Goal: Information Seeking & Learning: Find contact information

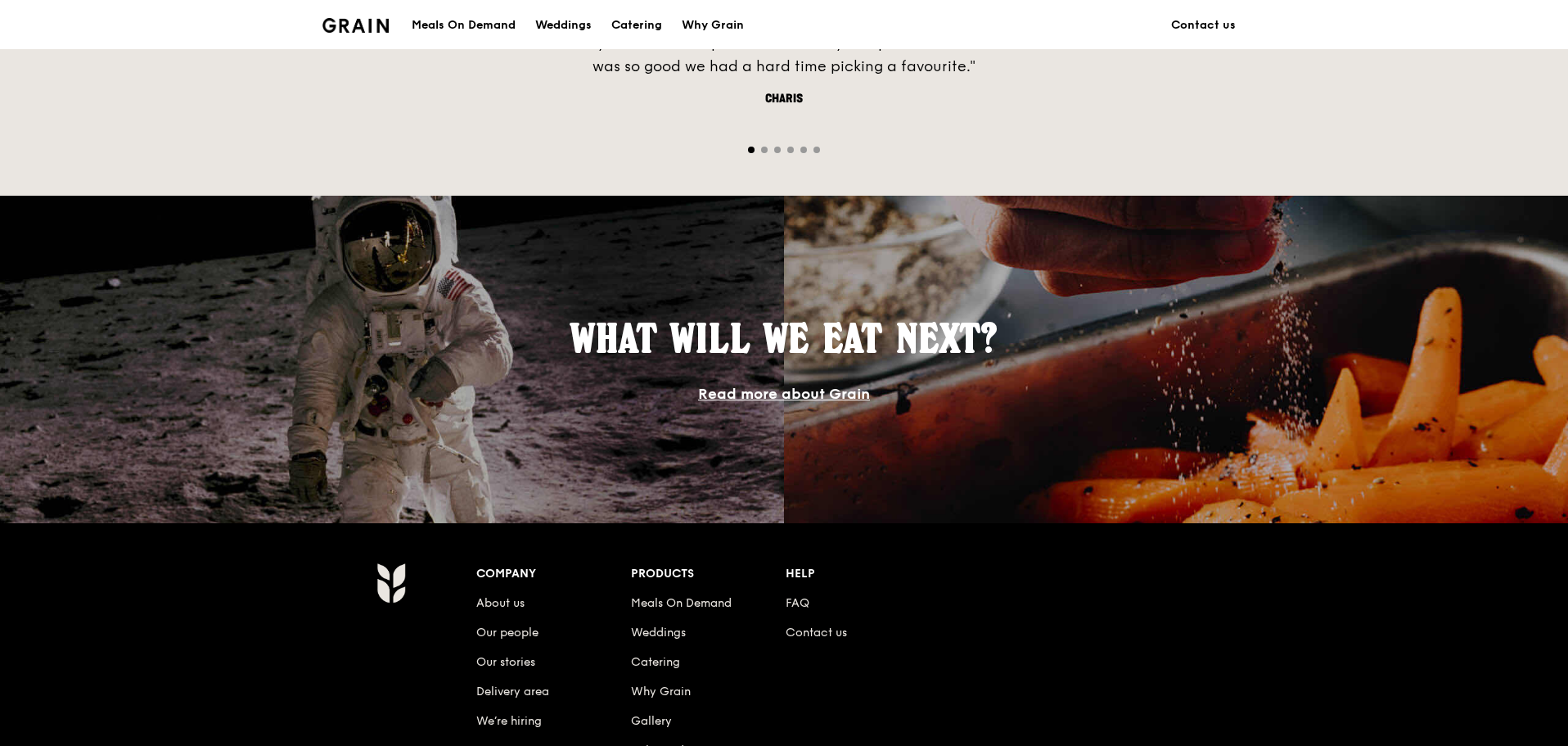
scroll to position [1513, 0]
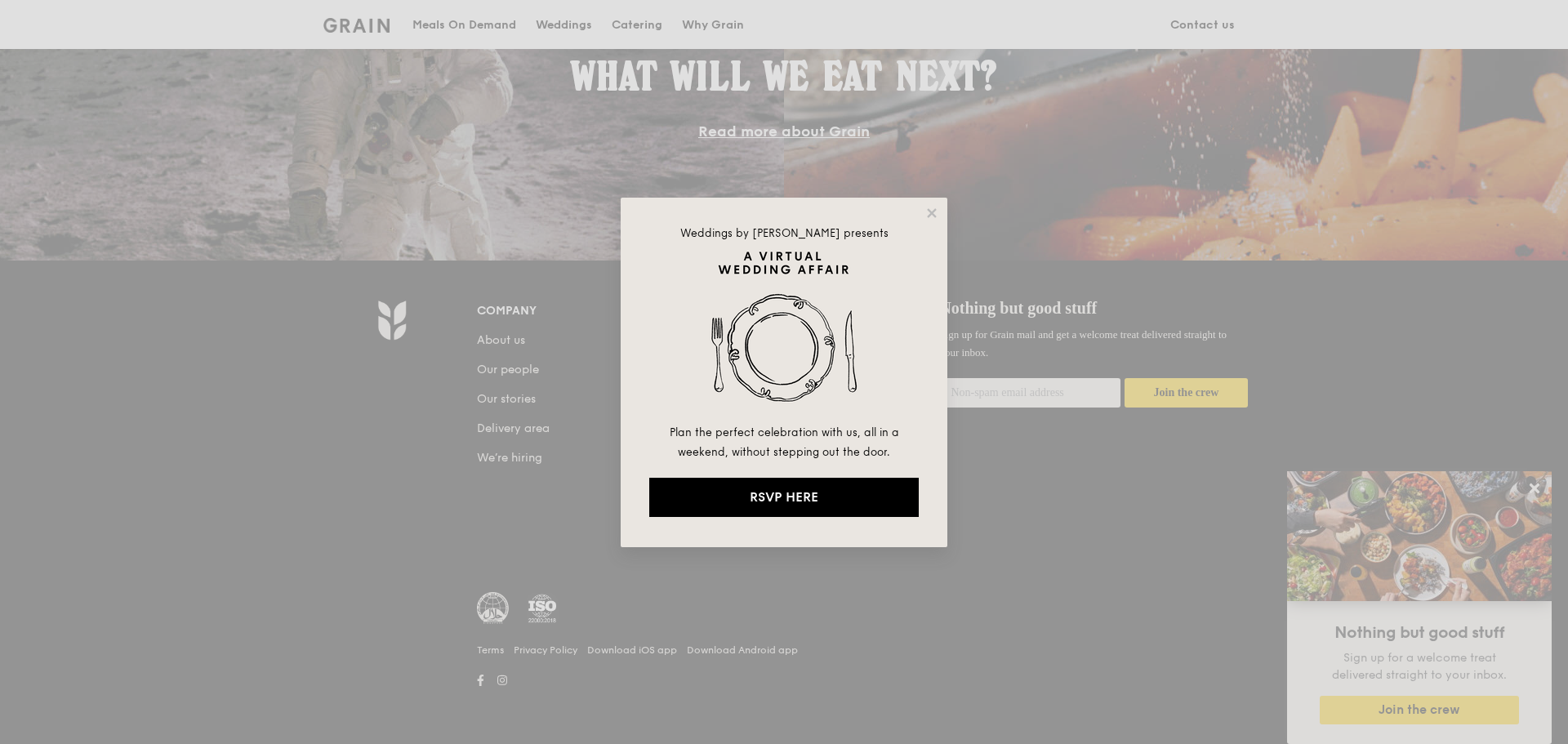
click at [940, 214] on div "Weddings by Grain presents Plan the perfect celebration with us, all in a weeke…" at bounding box center [784, 372] width 327 height 350
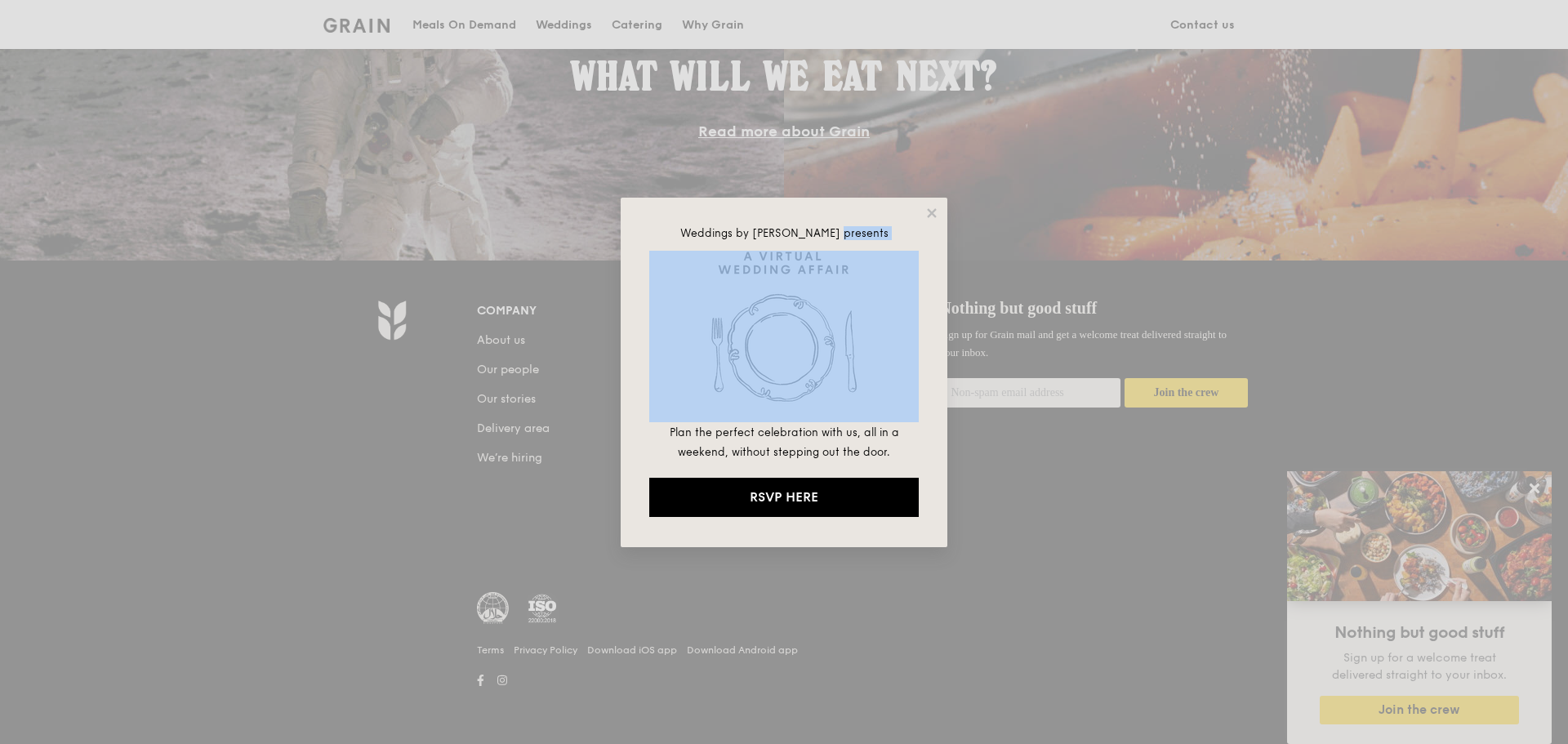
click at [939, 213] on div "Weddings by Grain presents Plan the perfect celebration with us, all in a weeke…" at bounding box center [784, 372] width 327 height 350
click at [932, 213] on icon at bounding box center [932, 212] width 9 height 9
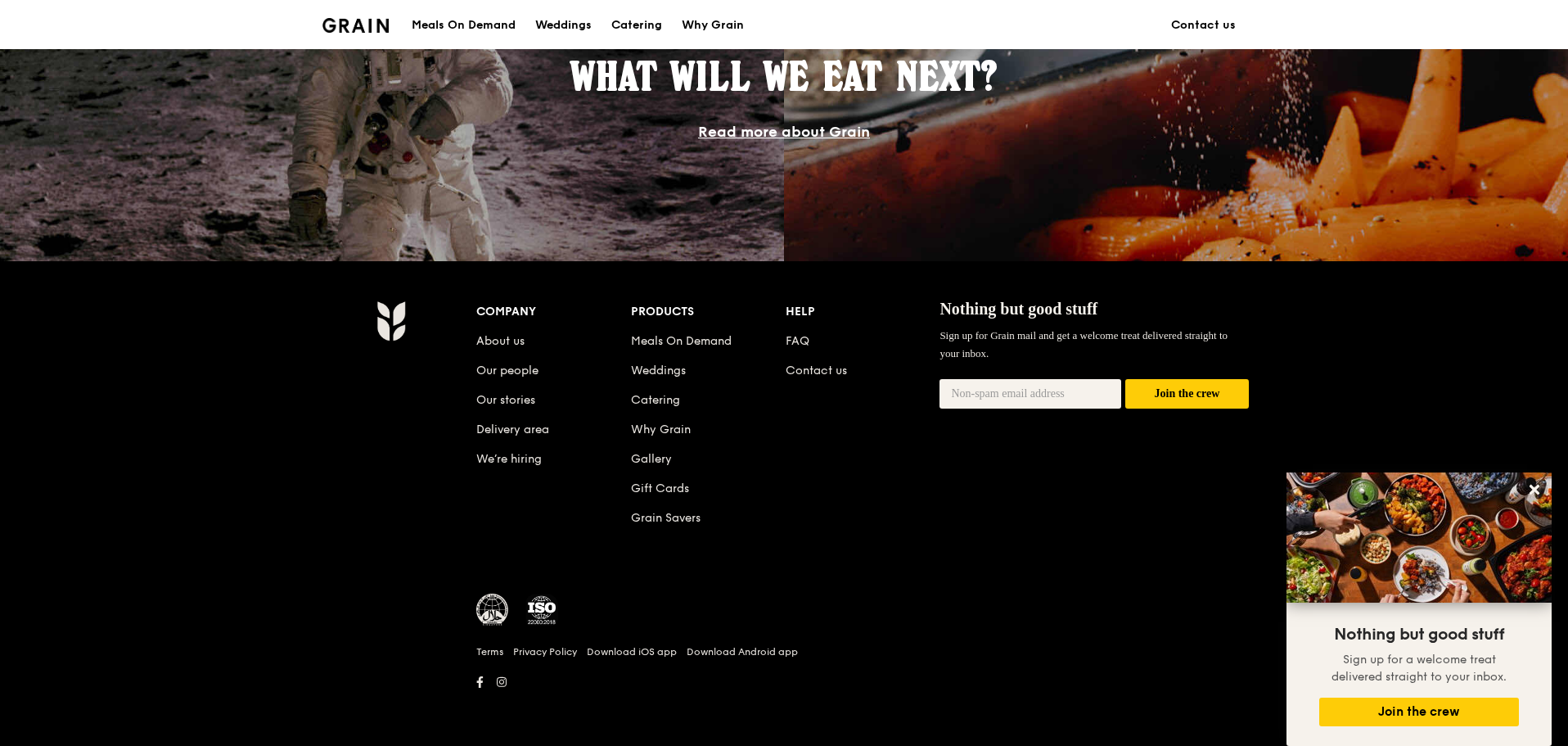
click at [801, 361] on li "Contact us" at bounding box center [862, 367] width 155 height 30
click at [801, 371] on link "Contact us" at bounding box center [816, 370] width 62 height 14
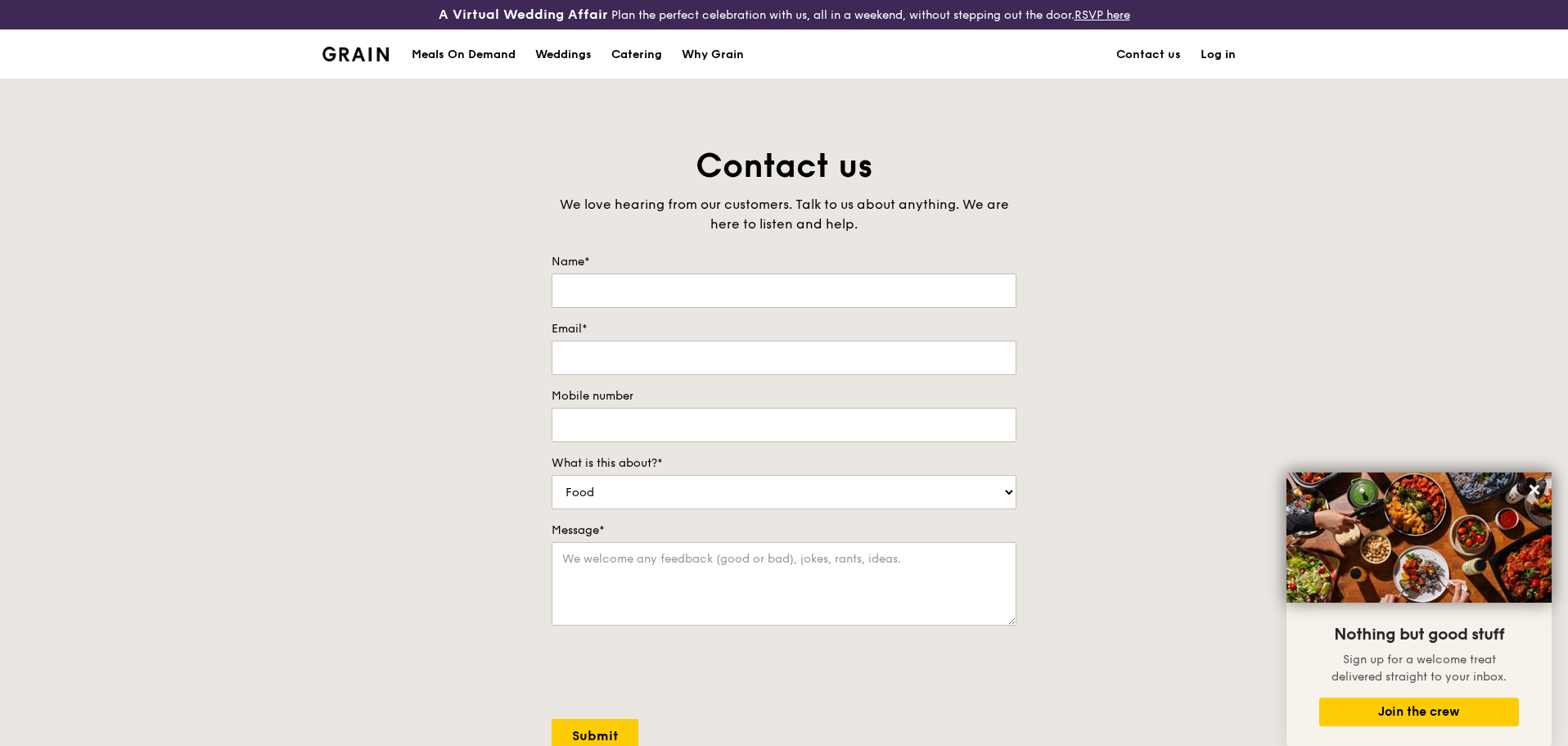
scroll to position [410, 0]
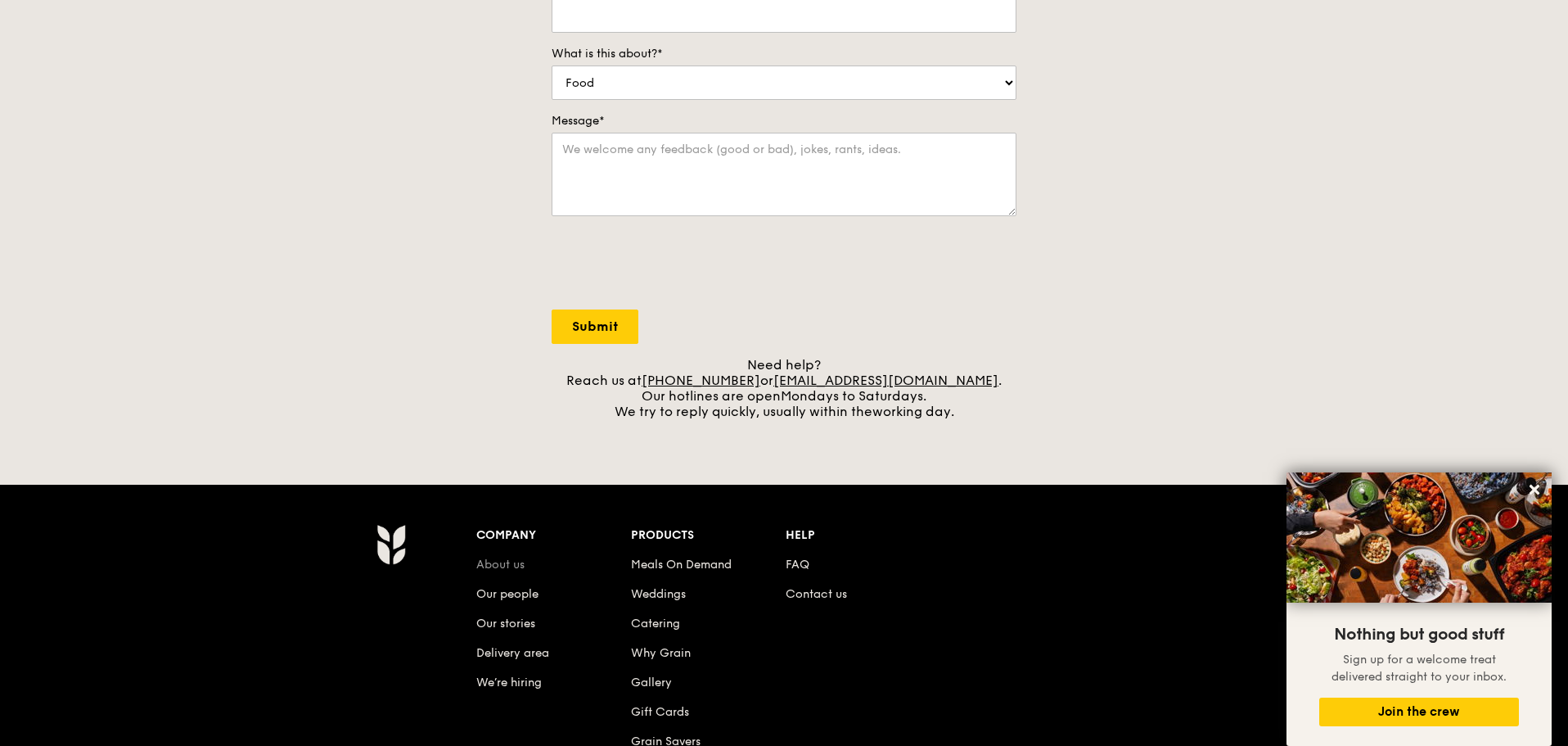
click at [515, 565] on link "About us" at bounding box center [501, 564] width 48 height 14
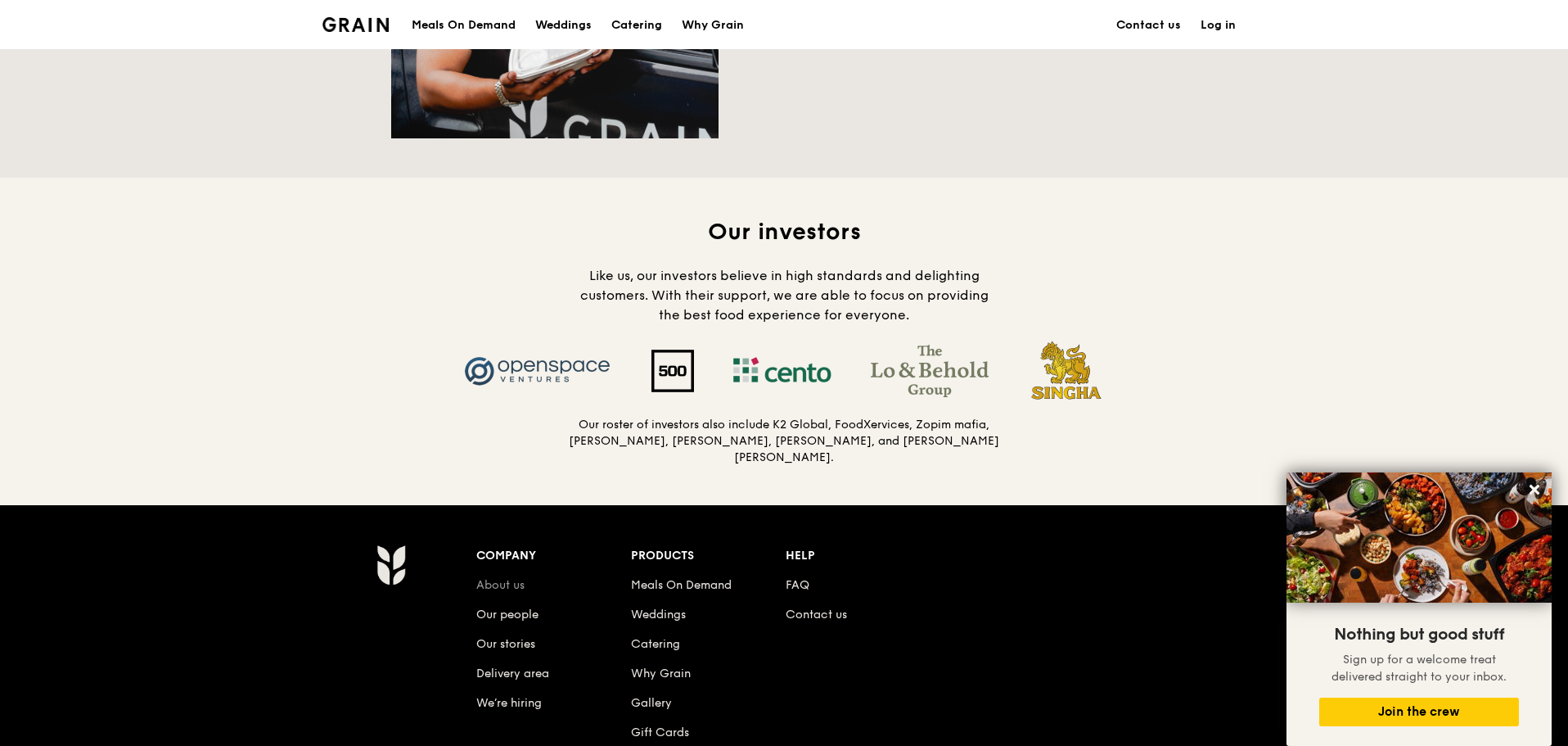
scroll to position [1480, 0]
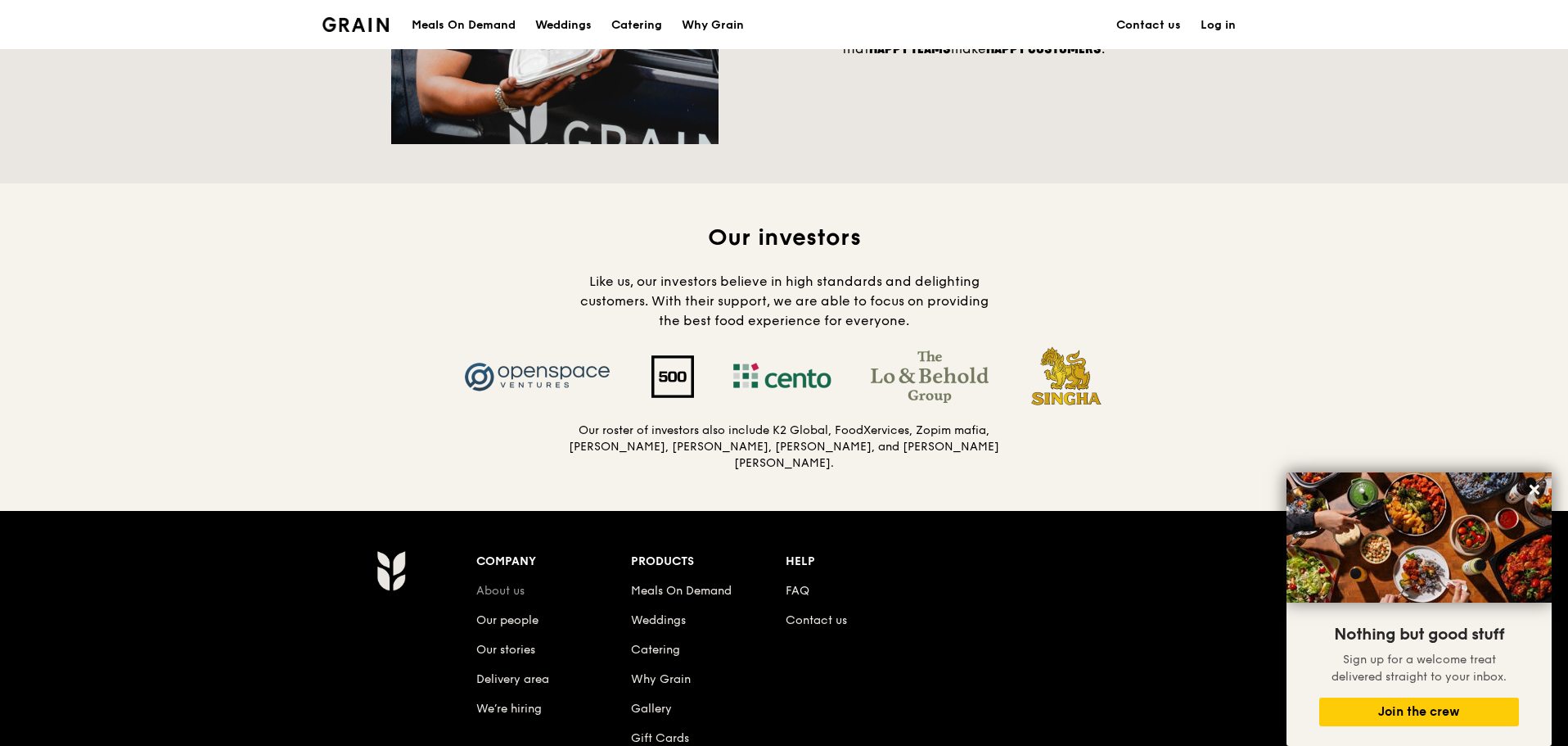
click at [517, 592] on link "About us" at bounding box center [501, 590] width 48 height 14
click at [347, 15] on div "Grain logo" at bounding box center [356, 23] width 66 height 49
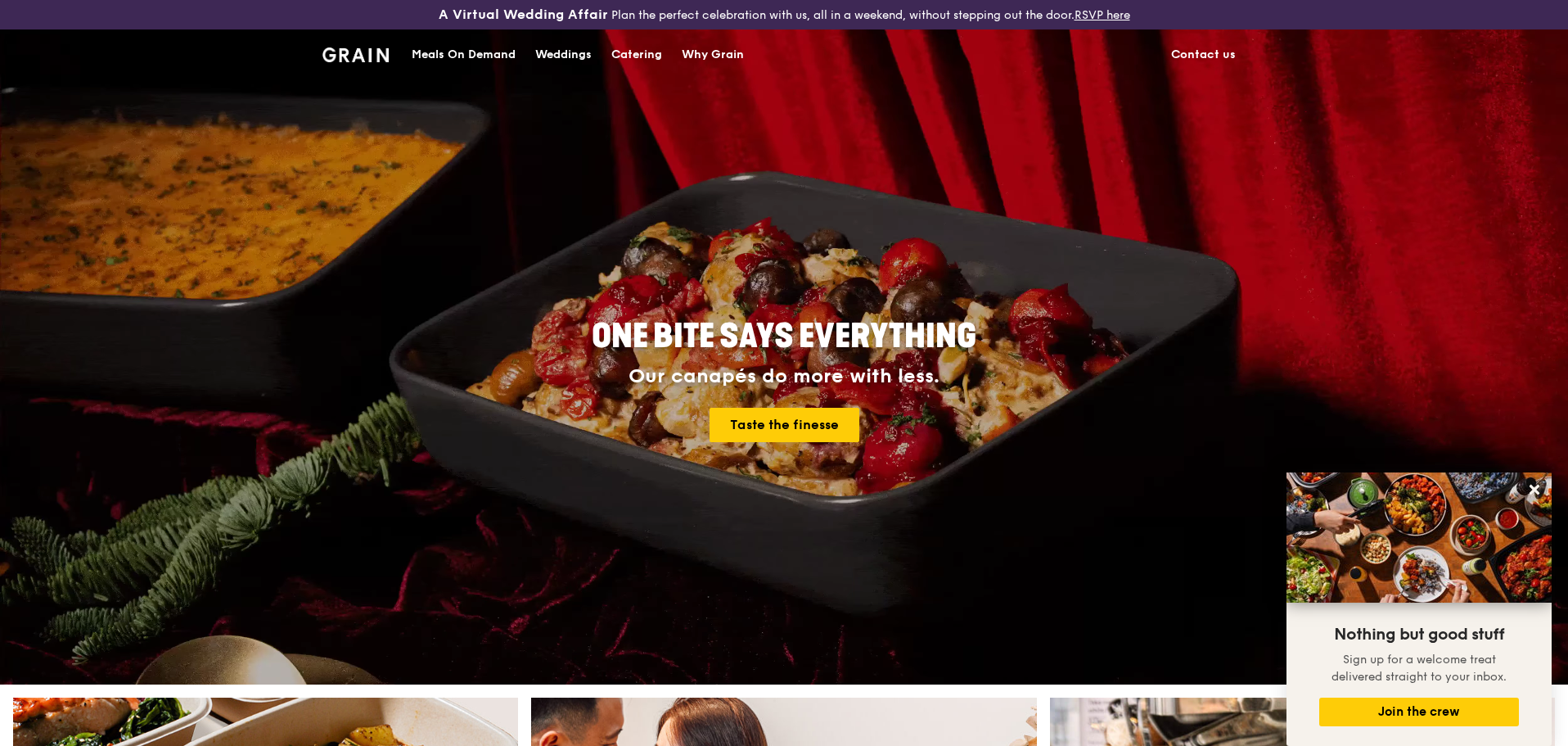
click at [1222, 56] on link "Contact us" at bounding box center [1203, 55] width 84 height 49
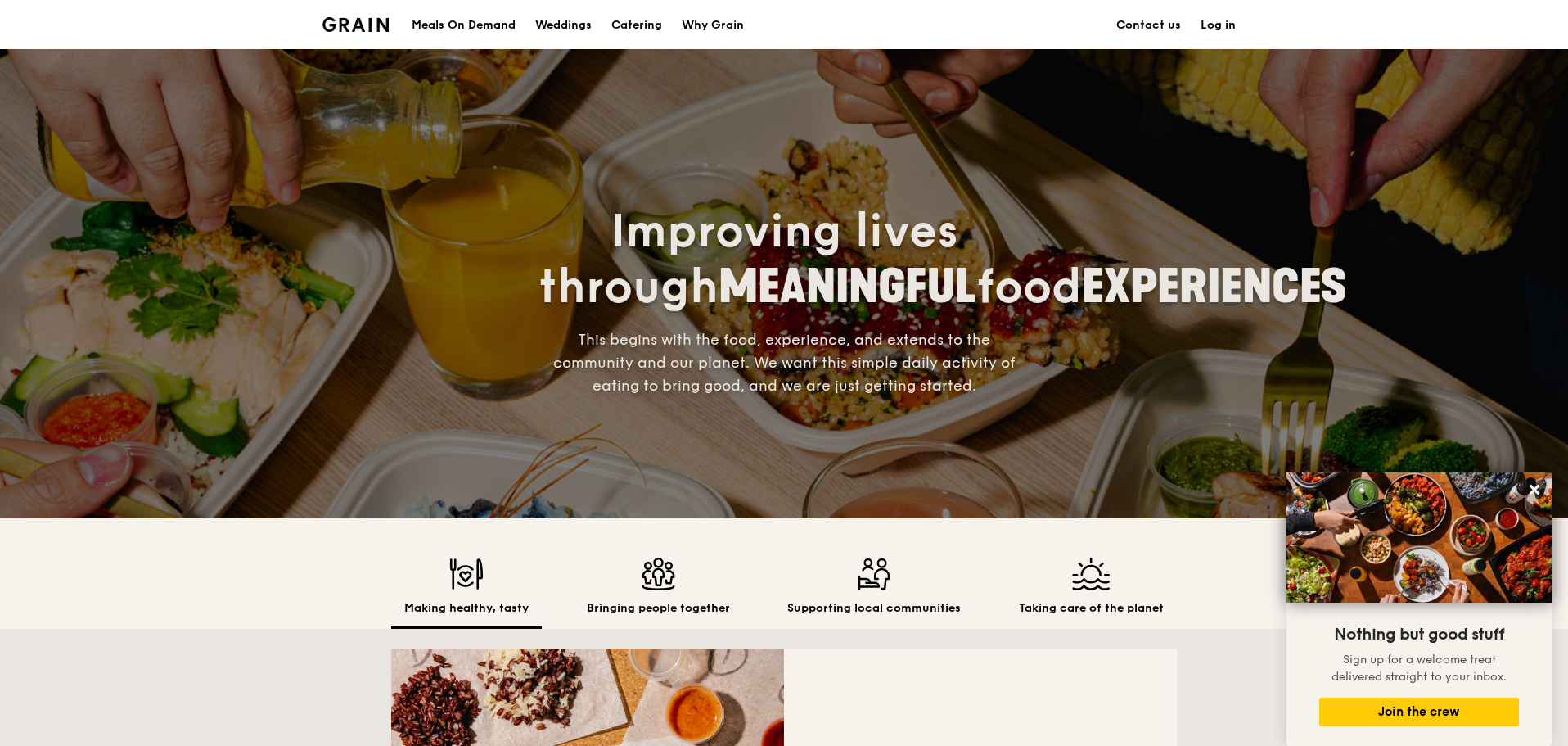
scroll to position [1480, 0]
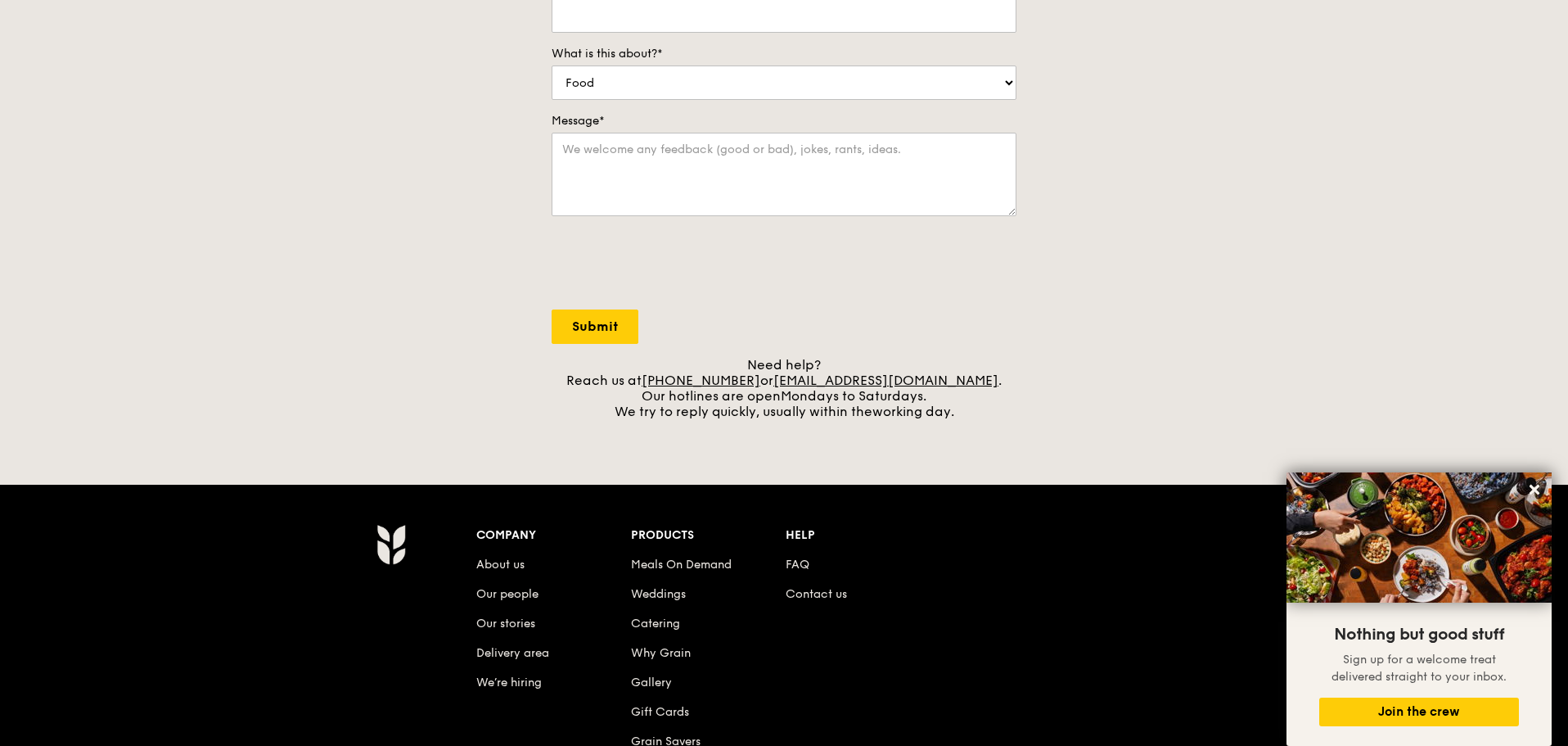
scroll to position [1470, 0]
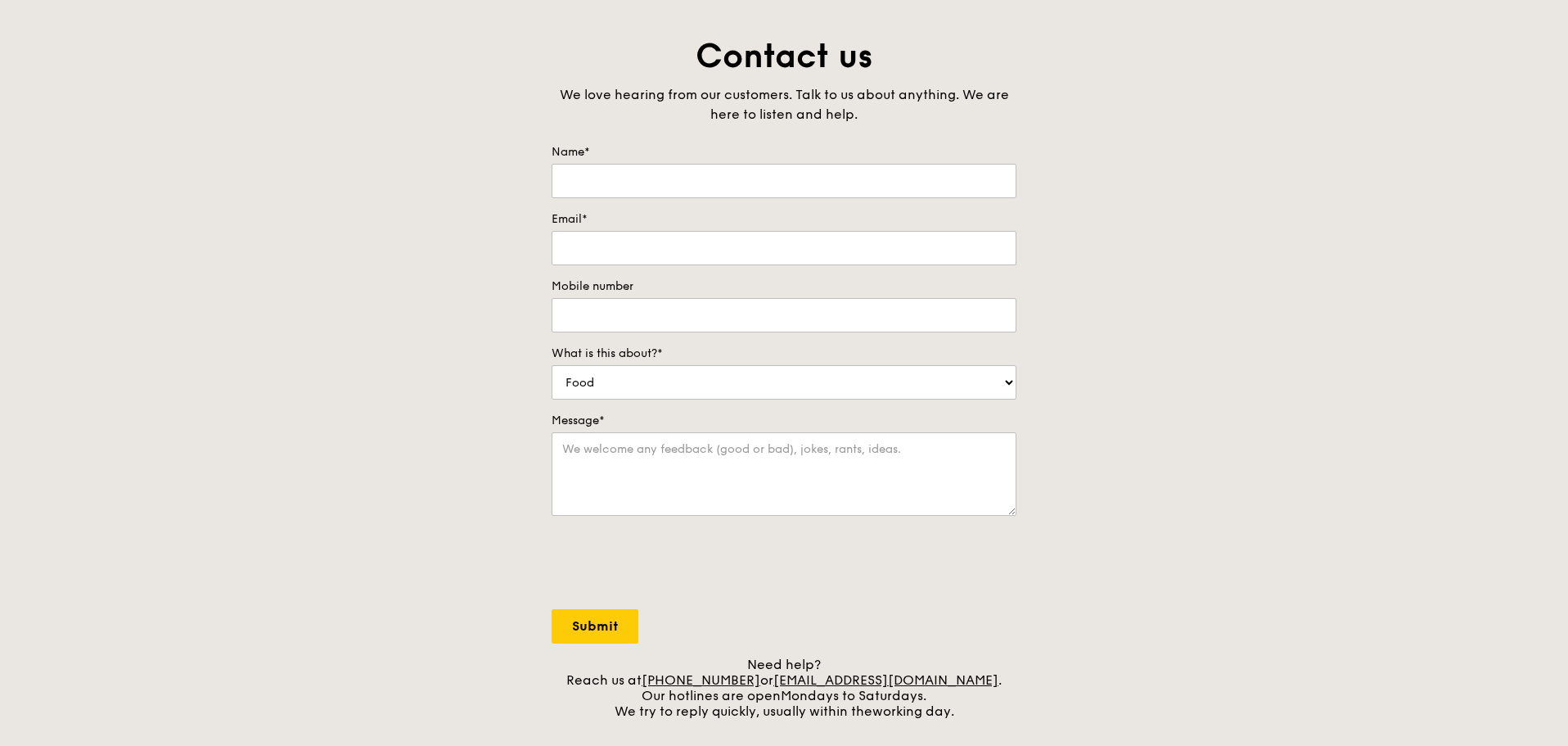
scroll to position [327, 0]
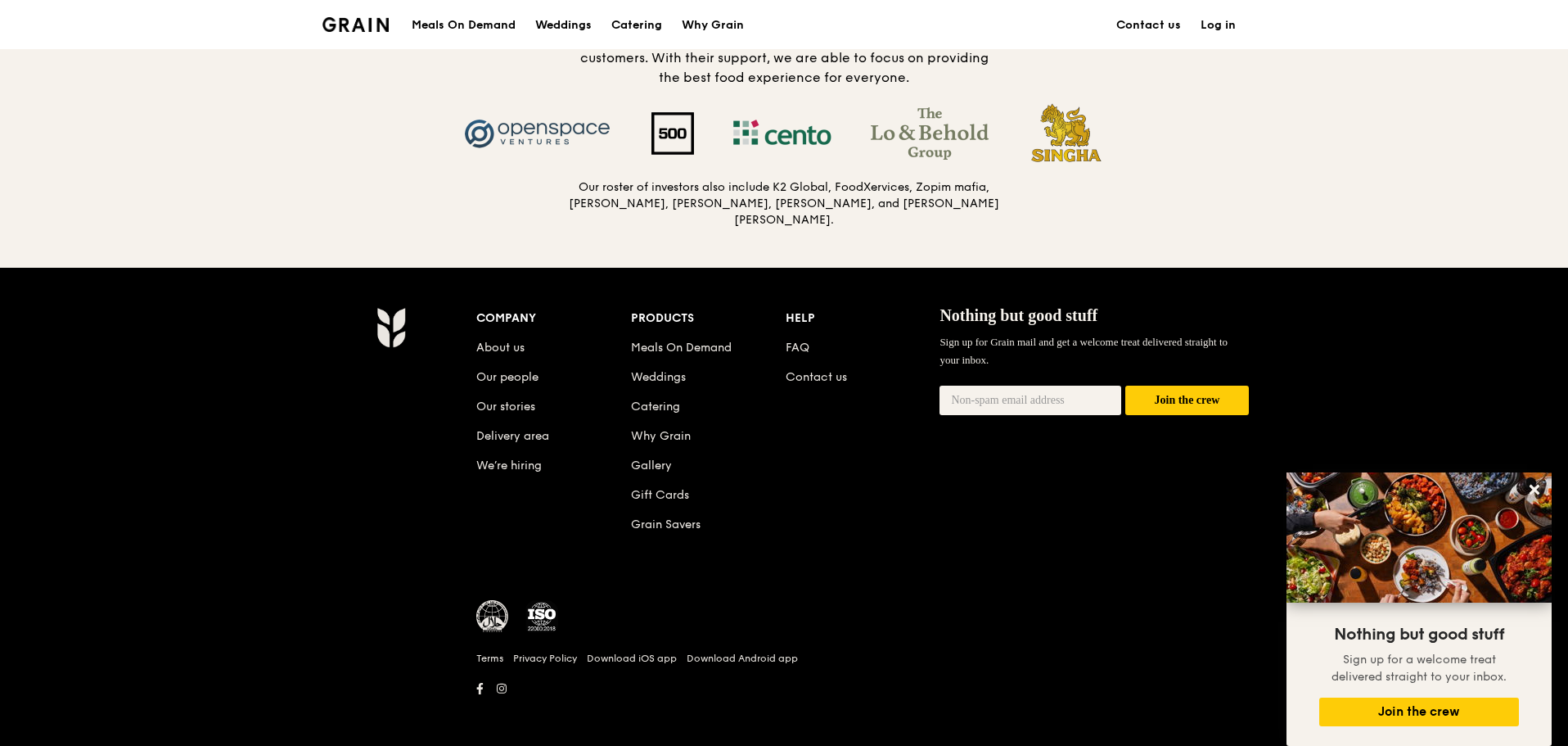
scroll to position [1726, 0]
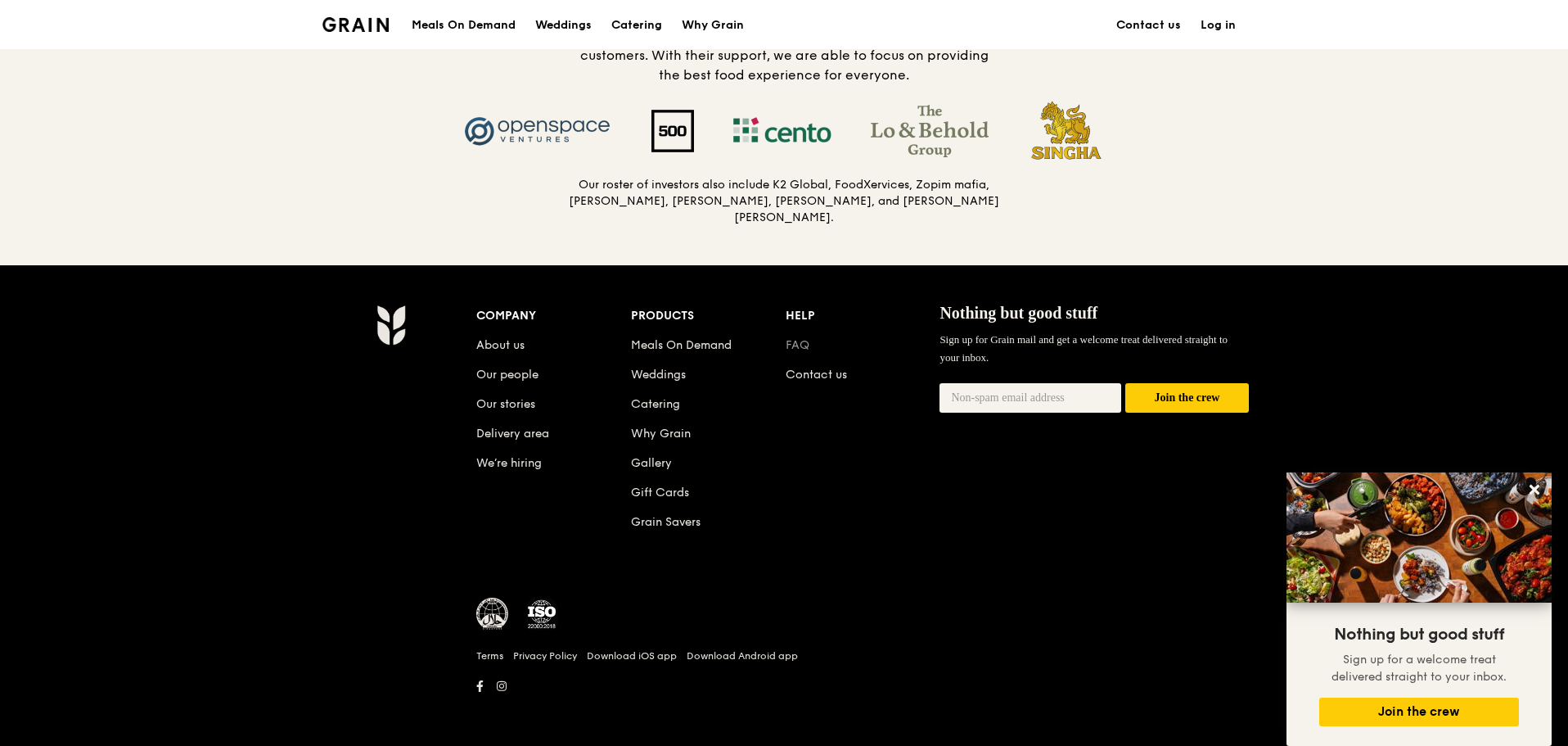
click at [797, 338] on link "FAQ" at bounding box center [797, 345] width 24 height 14
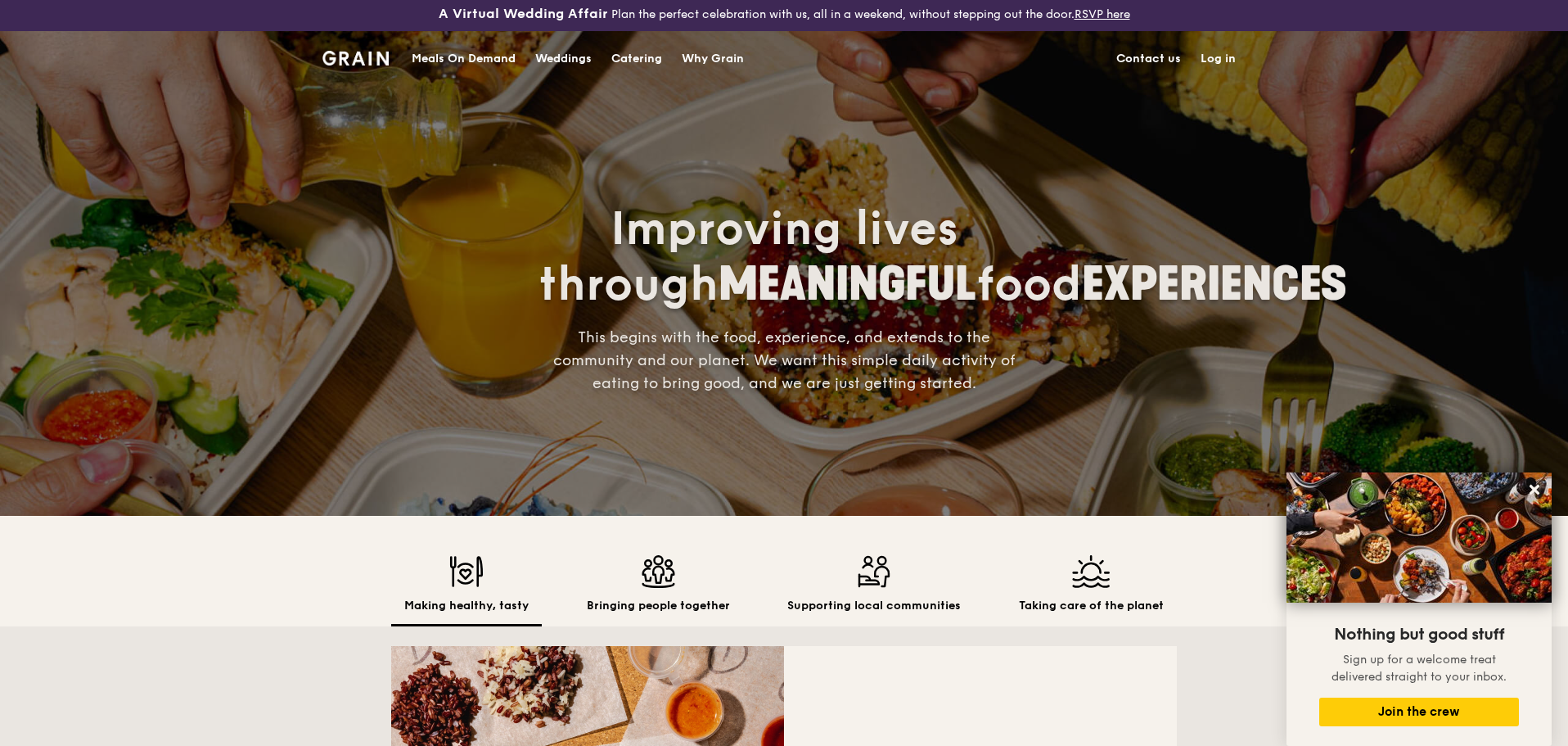
scroll to position [0, 0]
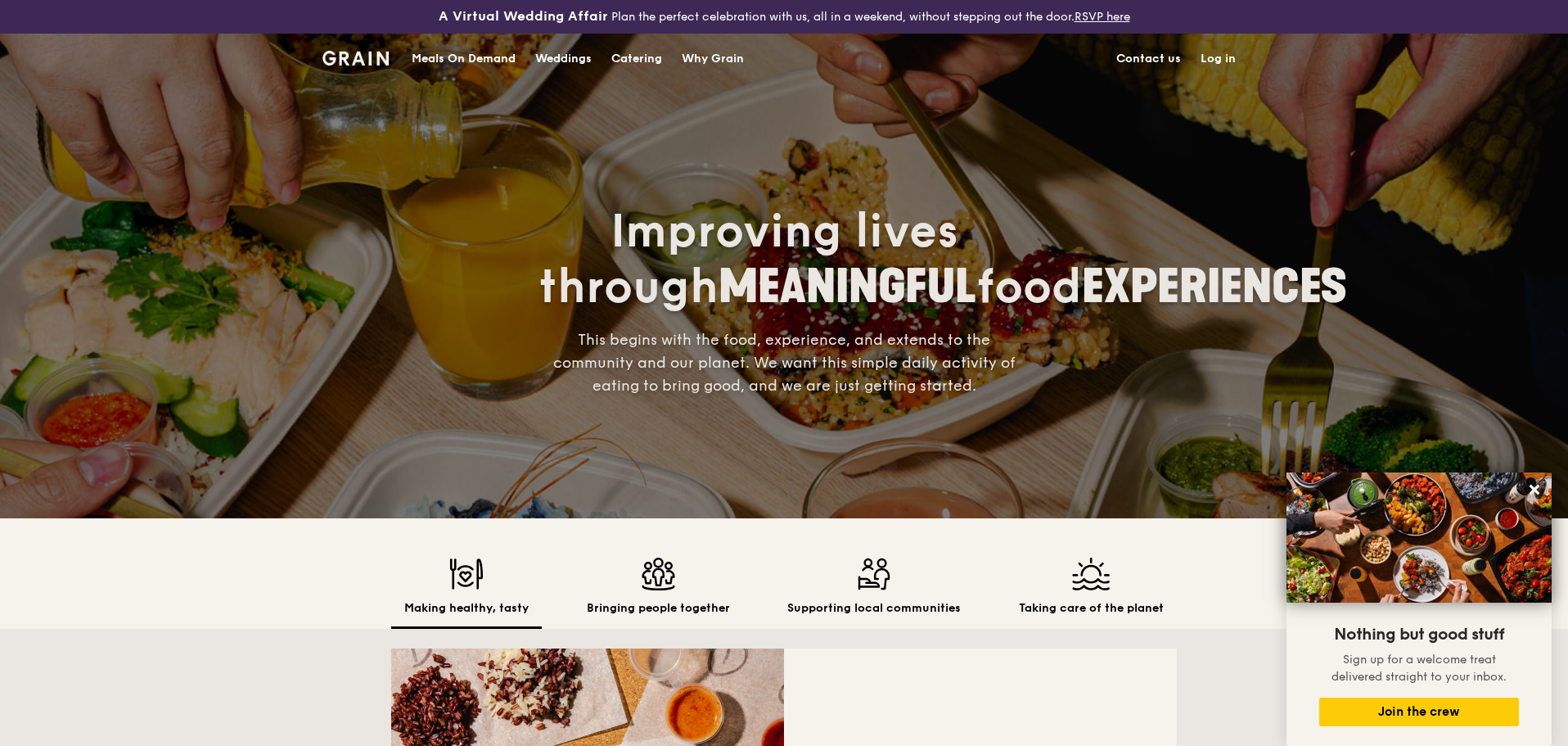
click at [365, 63] on img at bounding box center [356, 58] width 66 height 14
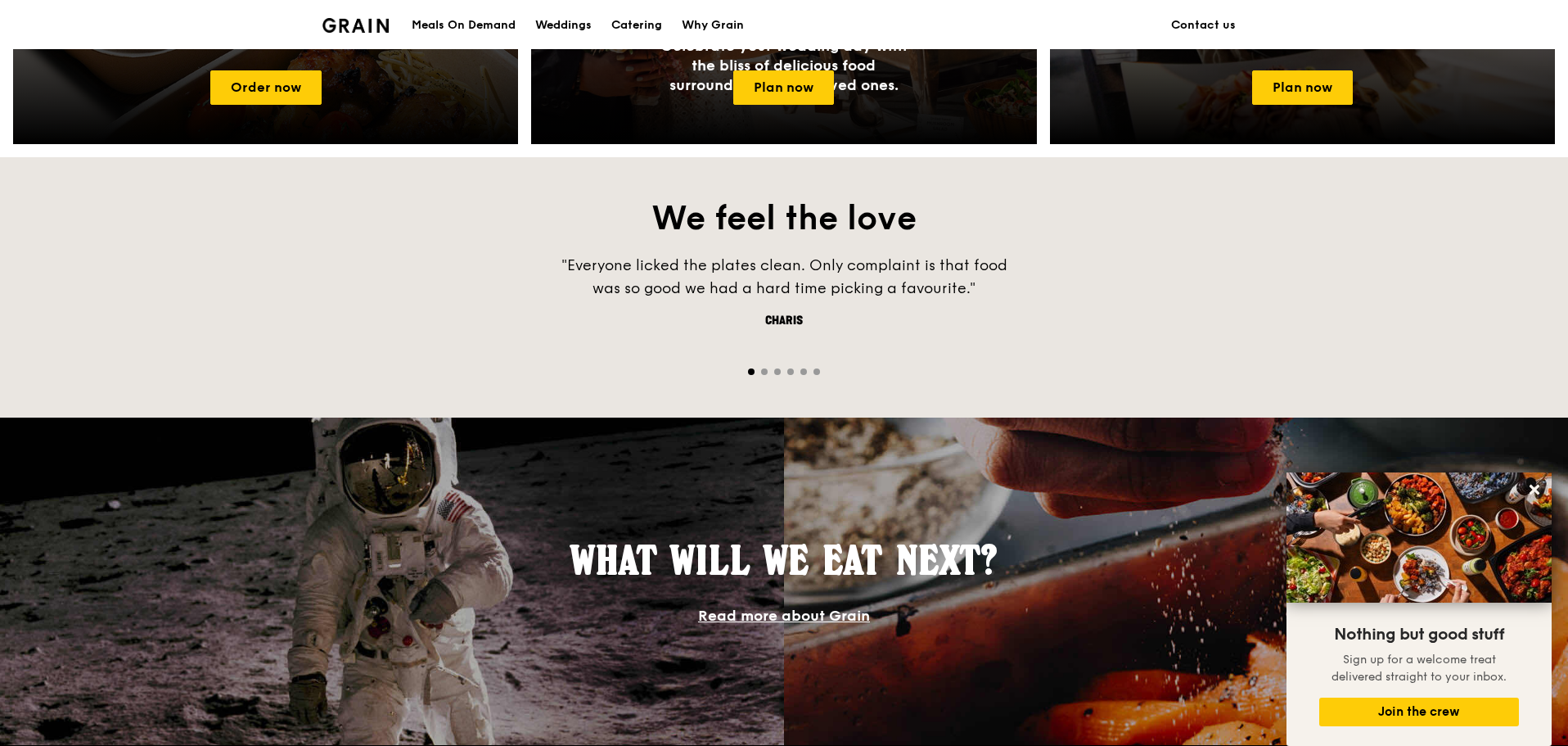
scroll to position [1470, 0]
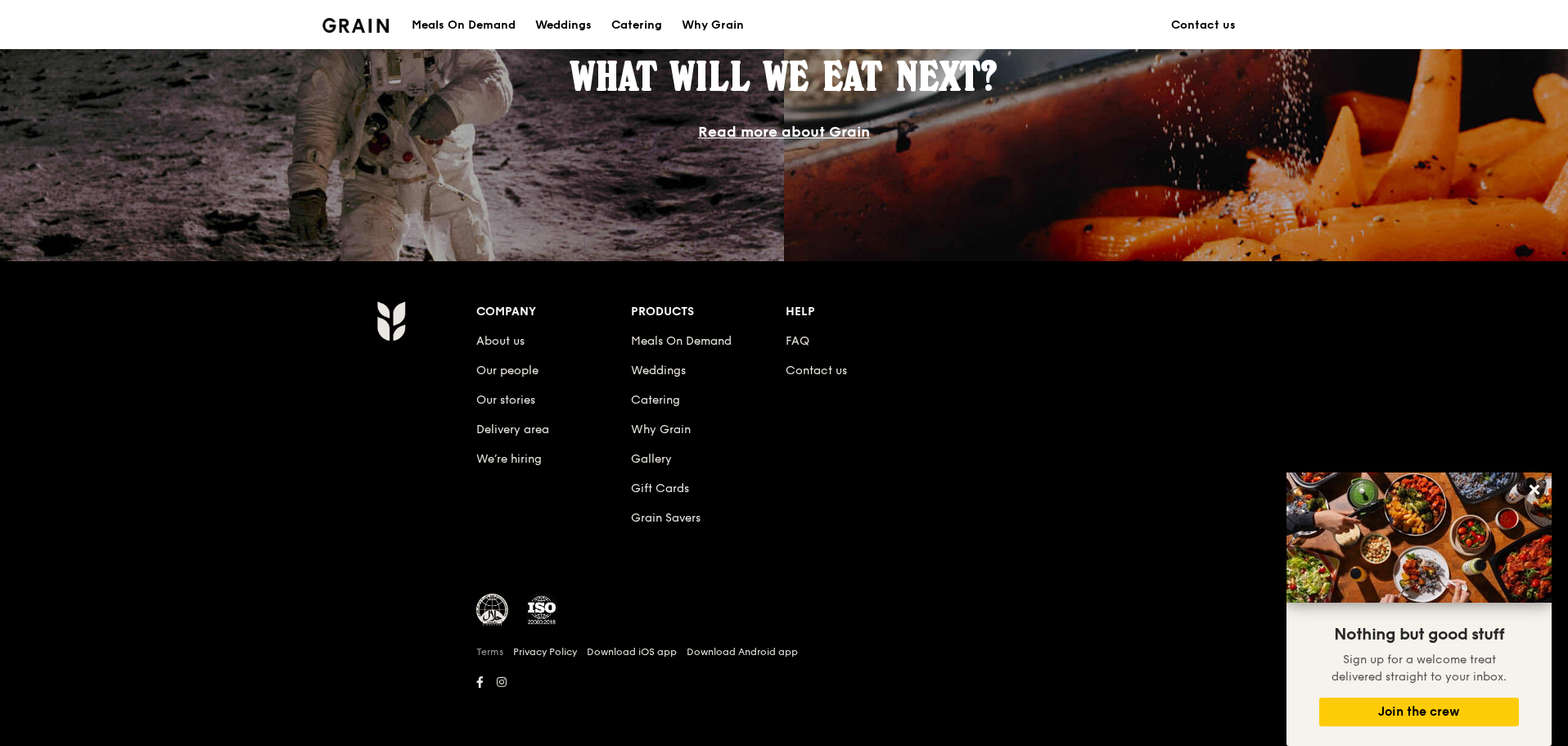
click at [496, 653] on link "Terms" at bounding box center [490, 651] width 27 height 13
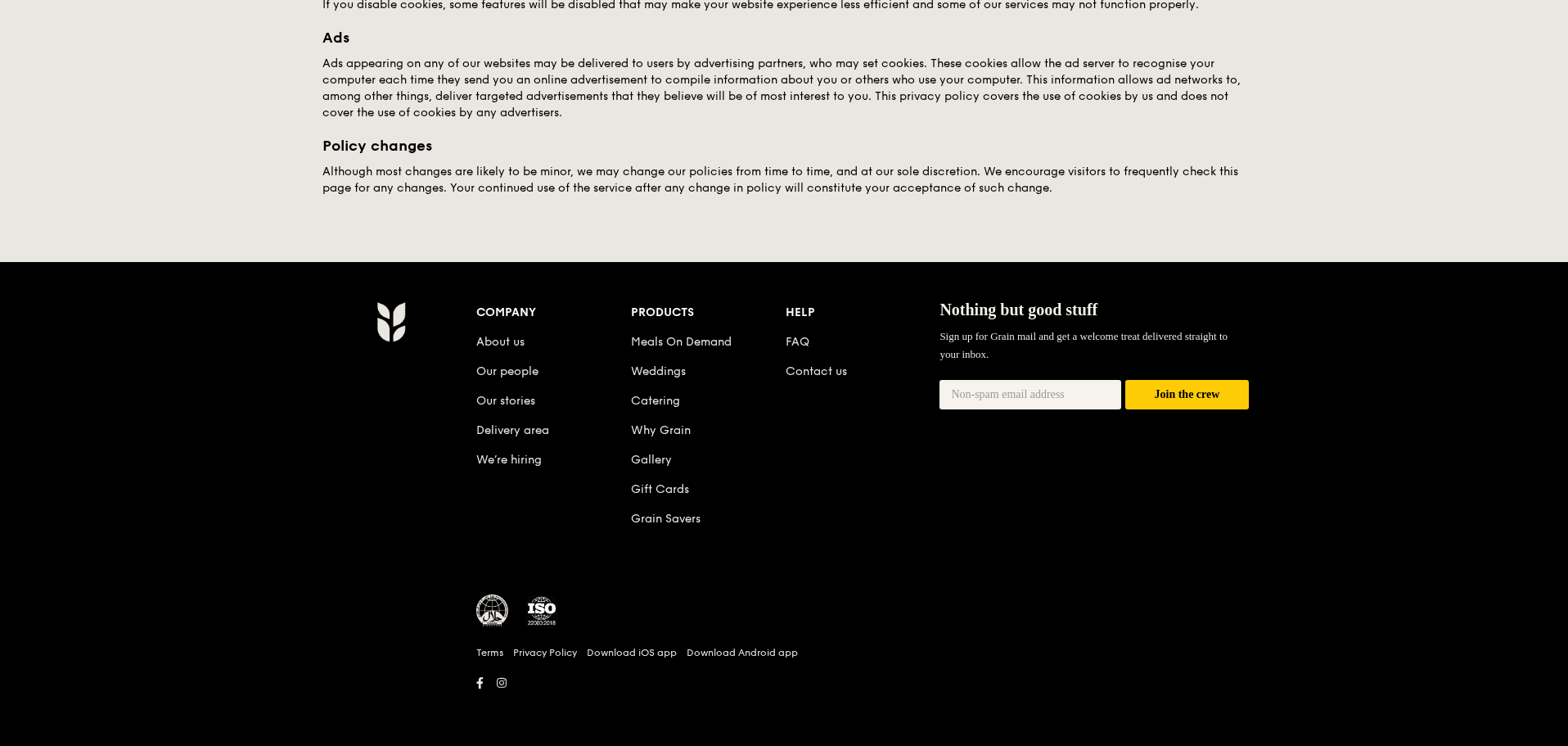
scroll to position [842, 0]
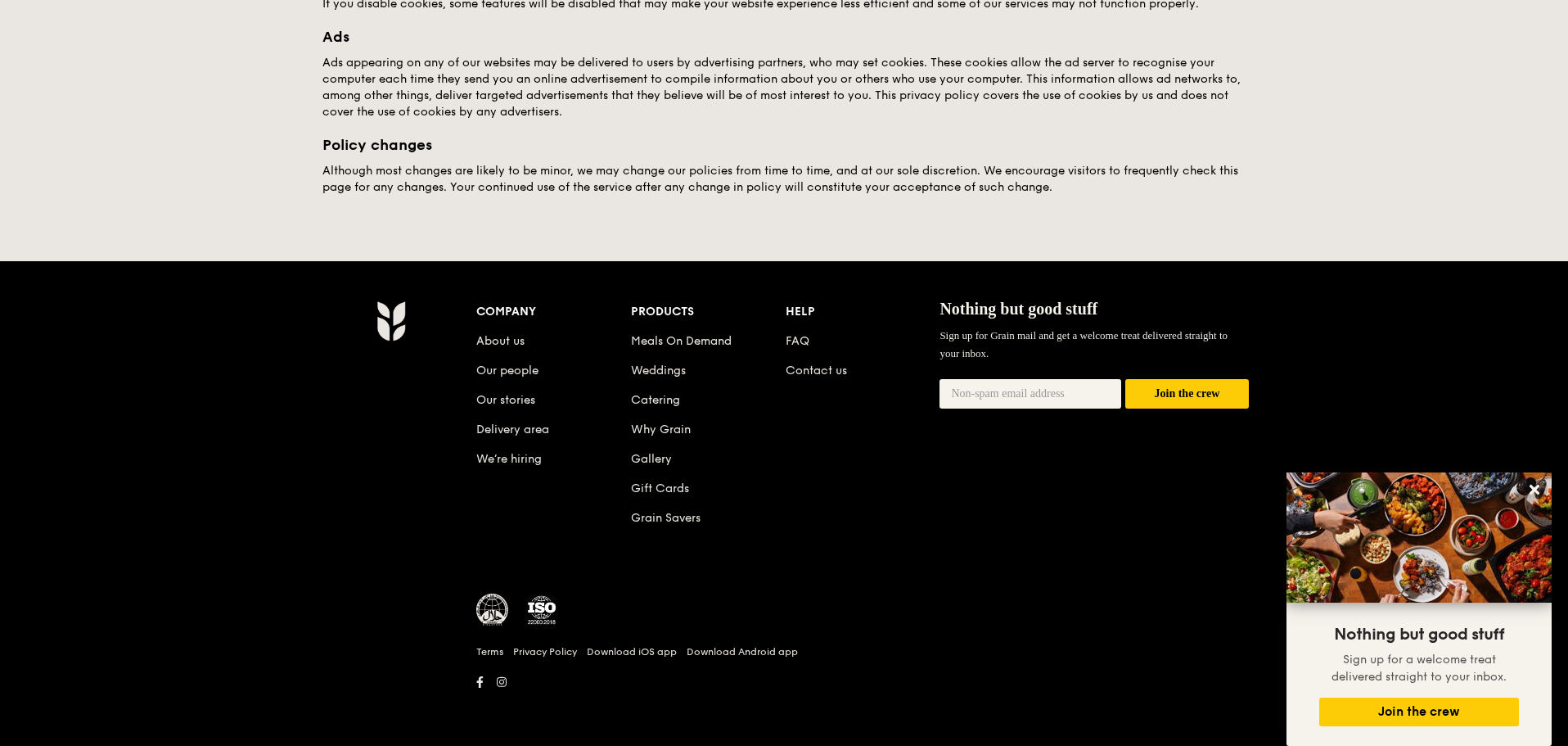
click at [536, 658] on div "Terms Privacy Policy Download iOS app Download Android app" at bounding box center [863, 651] width 773 height 21
click at [543, 651] on link "Privacy Policy" at bounding box center [545, 651] width 64 height 13
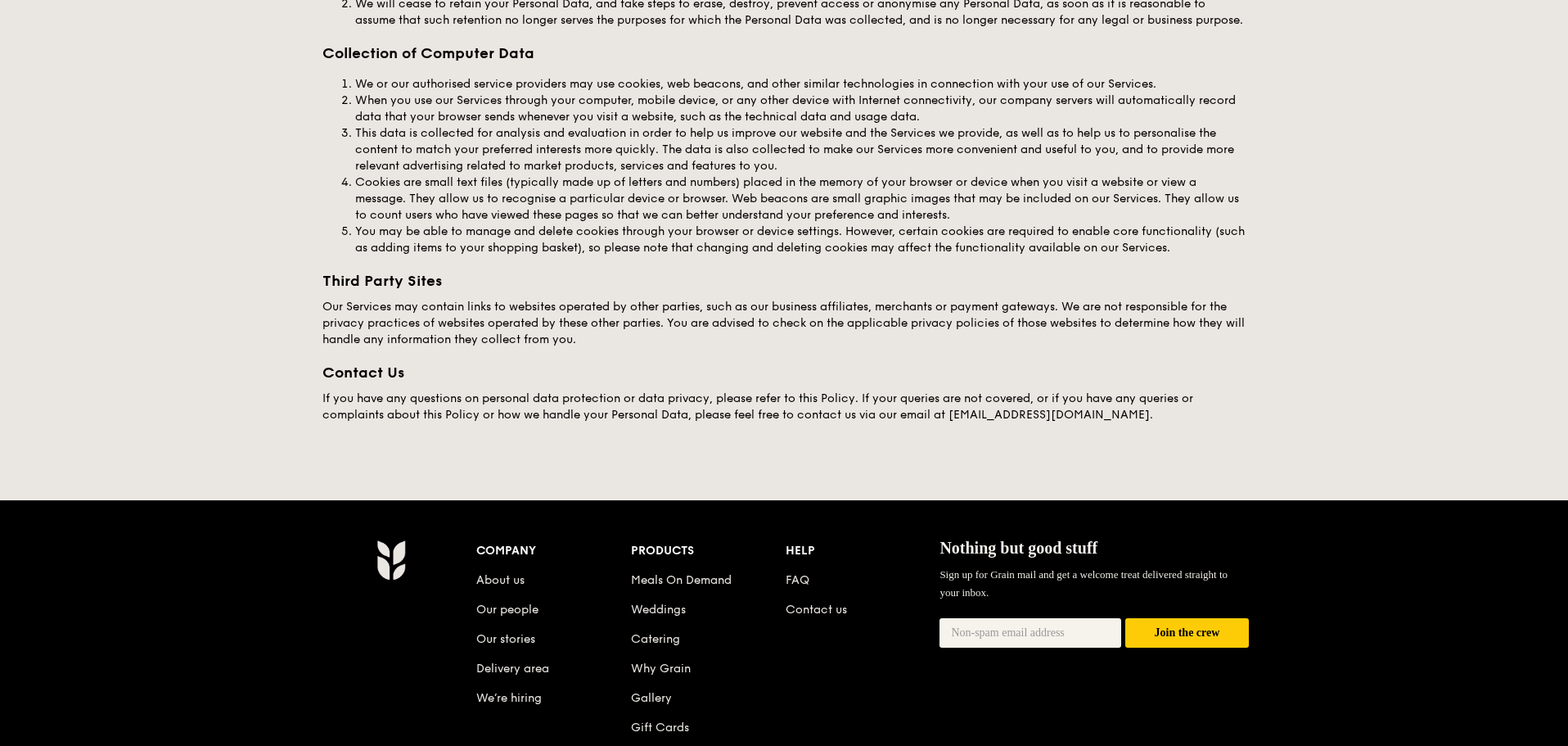
scroll to position [2376, 0]
